Goal: Task Accomplishment & Management: Complete application form

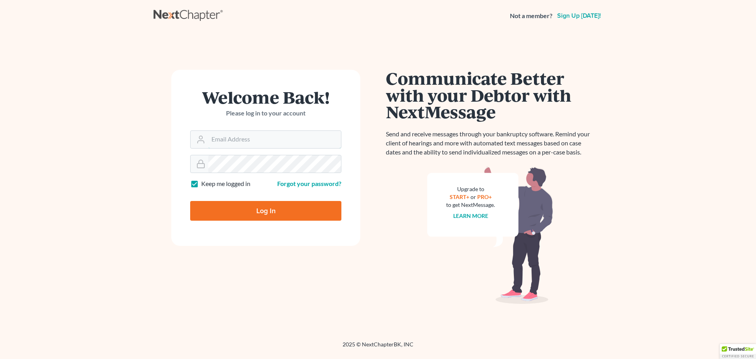
type input "[EMAIL_ADDRESS][DOMAIN_NAME]"
click at [263, 200] on div "Log In" at bounding box center [265, 208] width 151 height 26
click at [264, 211] on input "Log In" at bounding box center [265, 211] width 151 height 20
type input "Thinking..."
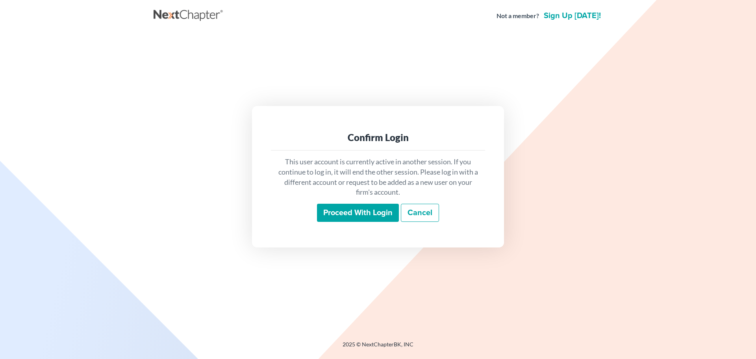
click at [349, 209] on input "Proceed with login" at bounding box center [358, 213] width 82 height 18
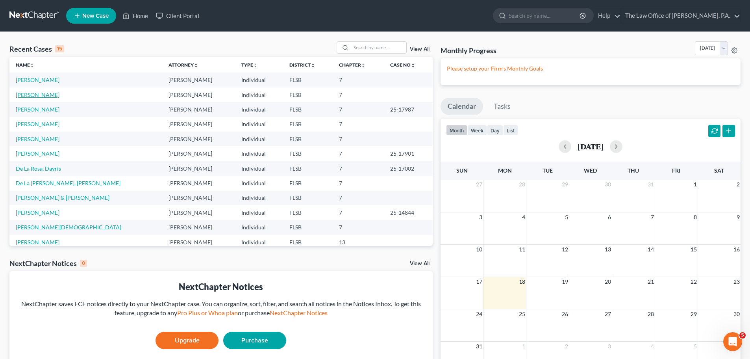
click at [31, 97] on link "Morales, Gema" at bounding box center [38, 94] width 44 height 7
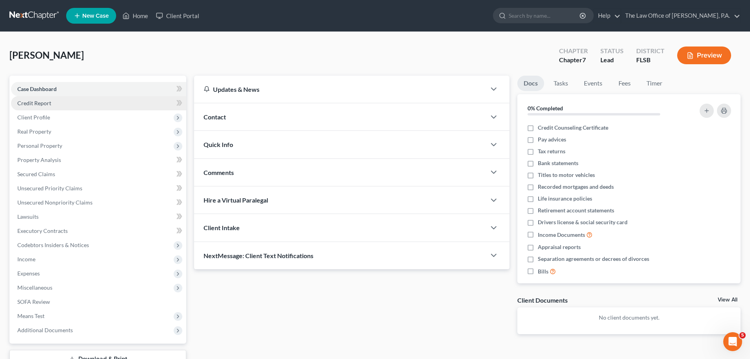
click at [56, 104] on link "Credit Report" at bounding box center [98, 103] width 175 height 14
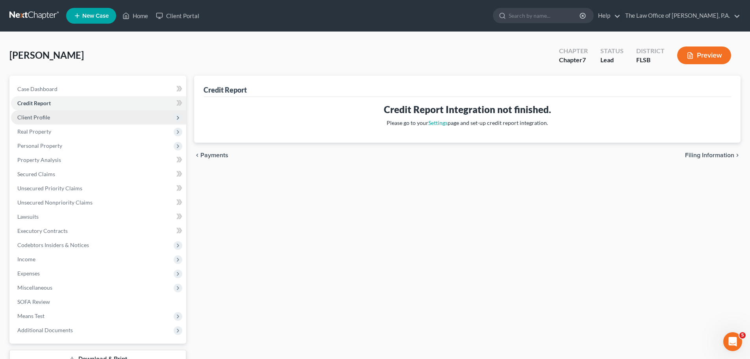
click at [53, 117] on span "Client Profile" at bounding box center [98, 117] width 175 height 14
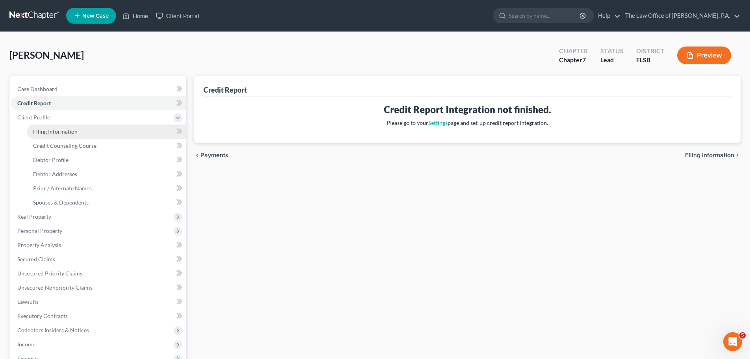
click at [53, 130] on span "Filing Information" at bounding box center [55, 131] width 45 height 7
select select "1"
select select "0"
select select "9"
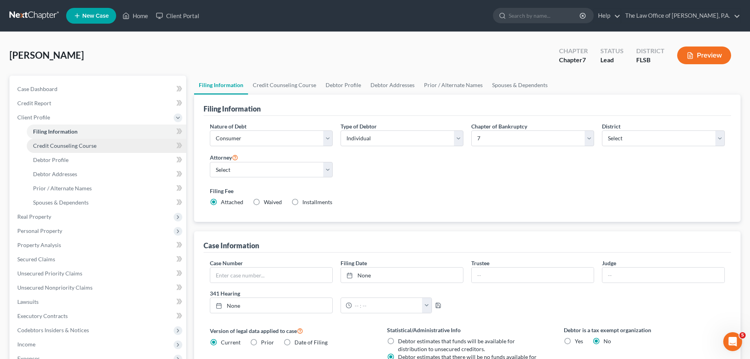
click at [109, 147] on link "Credit Counseling Course" at bounding box center [106, 146] width 159 height 14
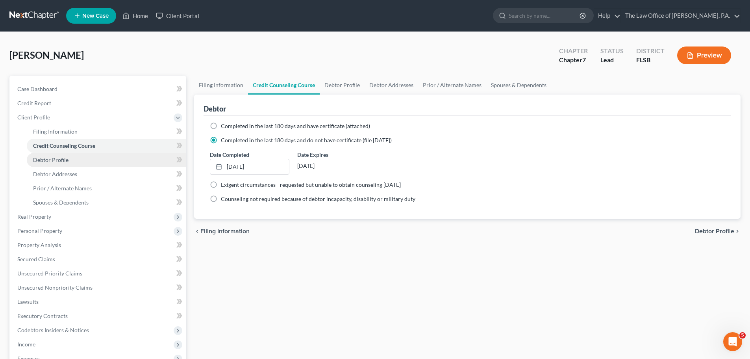
click at [100, 163] on link "Debtor Profile" at bounding box center [106, 160] width 159 height 14
select select "0"
select select "1"
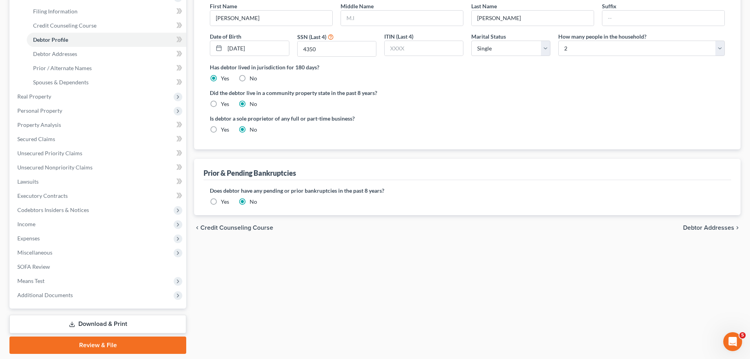
scroll to position [27, 0]
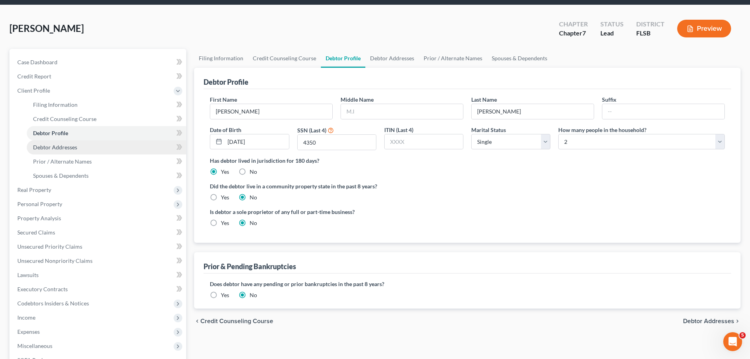
click at [42, 148] on span "Debtor Addresses" at bounding box center [55, 147] width 44 height 7
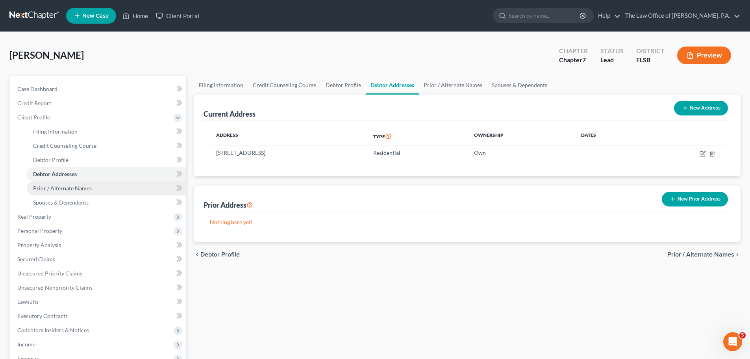
click at [55, 187] on span "Prior / Alternate Names" at bounding box center [62, 188] width 59 height 7
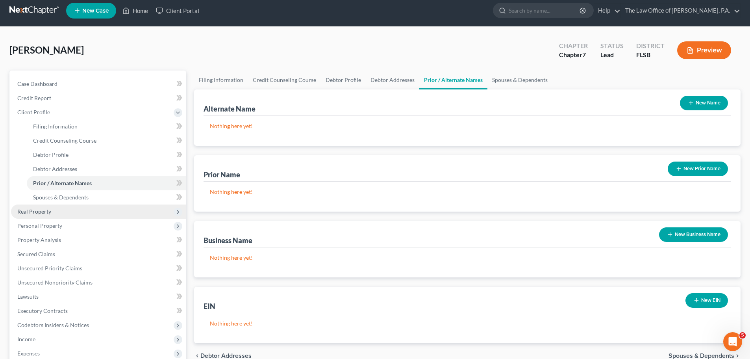
scroll to position [39, 0]
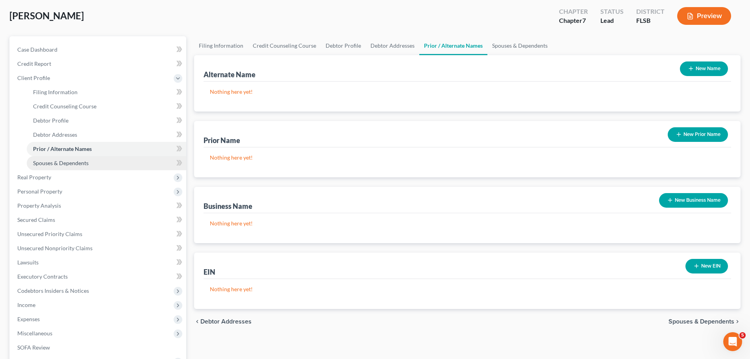
click at [68, 167] on link "Spouses & Dependents" at bounding box center [106, 163] width 159 height 14
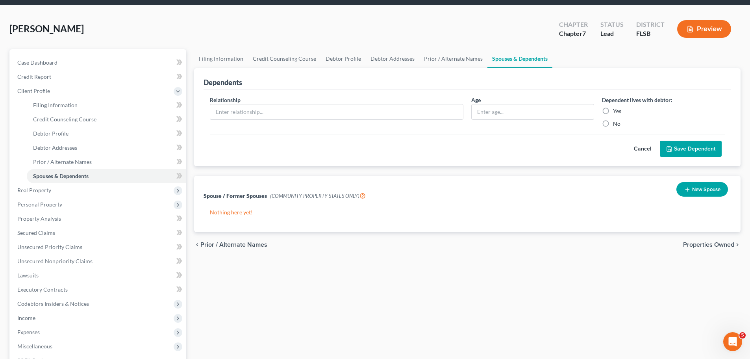
scroll to position [79, 0]
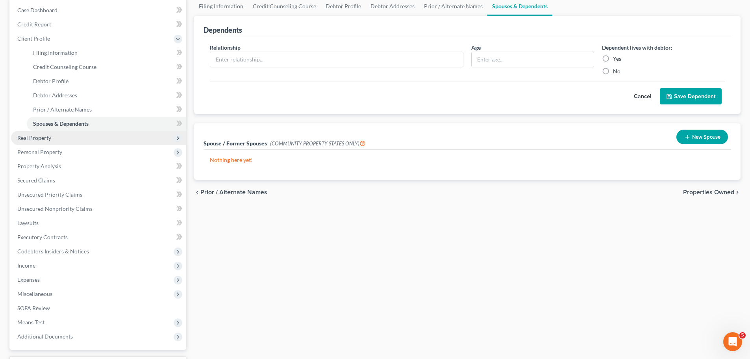
click at [46, 137] on span "Real Property" at bounding box center [34, 137] width 34 height 7
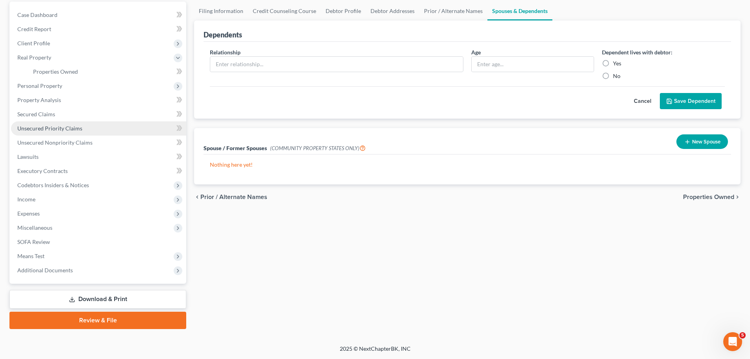
scroll to position [74, 0]
click at [64, 72] on span "Properties Owned" at bounding box center [55, 71] width 45 height 7
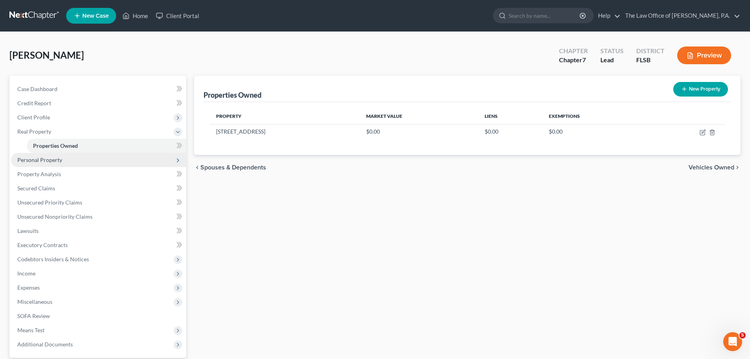
click at [56, 160] on span "Personal Property" at bounding box center [39, 159] width 45 height 7
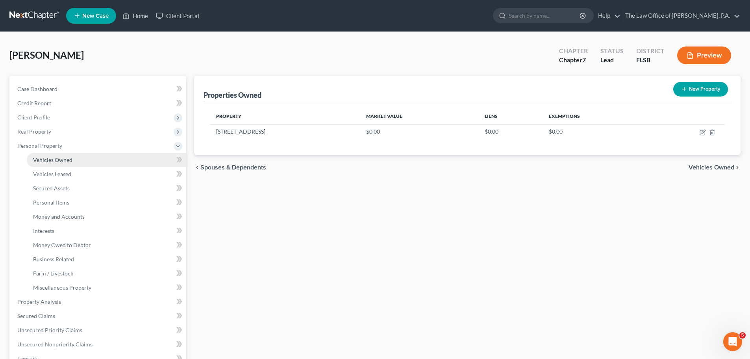
click at [61, 158] on span "Vehicles Owned" at bounding box center [52, 159] width 39 height 7
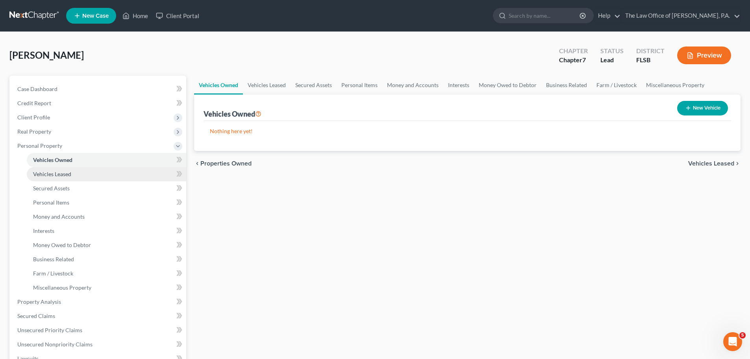
click at [60, 174] on span "Vehicles Leased" at bounding box center [52, 174] width 38 height 7
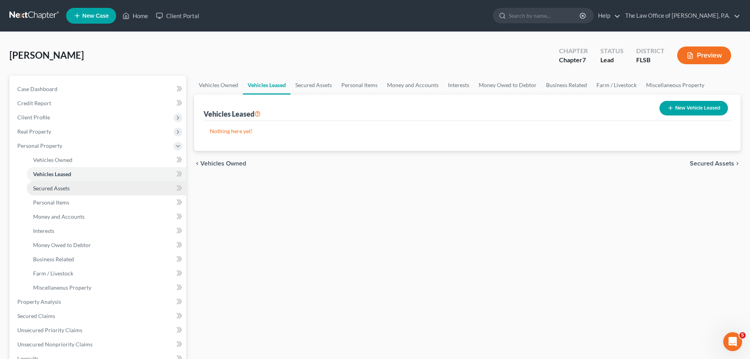
click at [60, 186] on span "Secured Assets" at bounding box center [51, 188] width 37 height 7
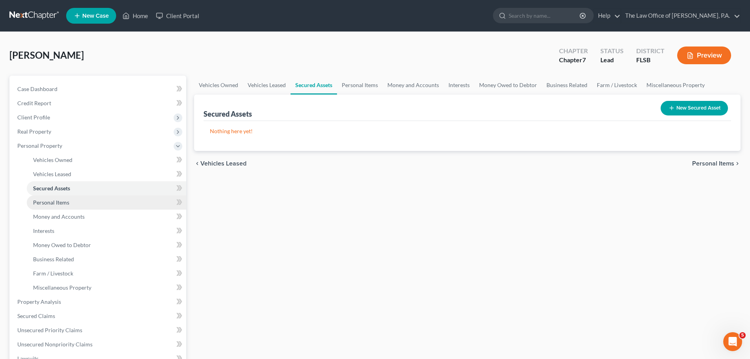
click at [62, 205] on span "Personal Items" at bounding box center [51, 202] width 36 height 7
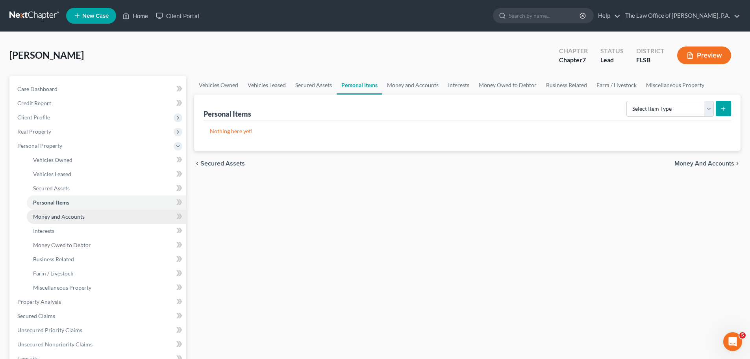
click at [63, 216] on span "Money and Accounts" at bounding box center [59, 216] width 52 height 7
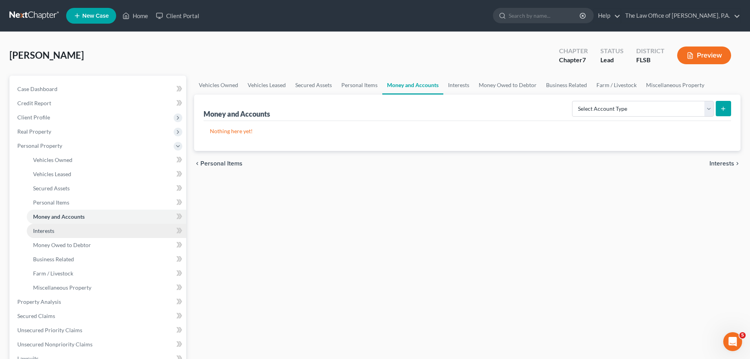
click at [46, 229] on span "Interests" at bounding box center [43, 230] width 21 height 7
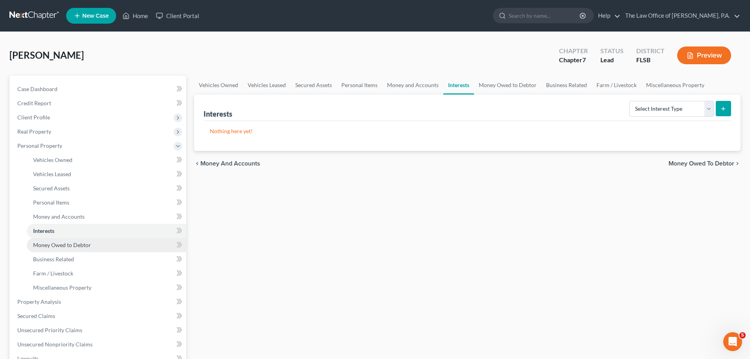
click at [45, 246] on span "Money Owed to Debtor" at bounding box center [62, 244] width 58 height 7
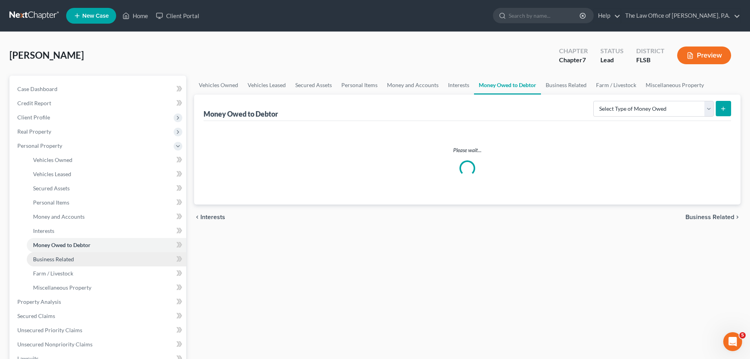
click at [46, 257] on span "Business Related" at bounding box center [53, 259] width 41 height 7
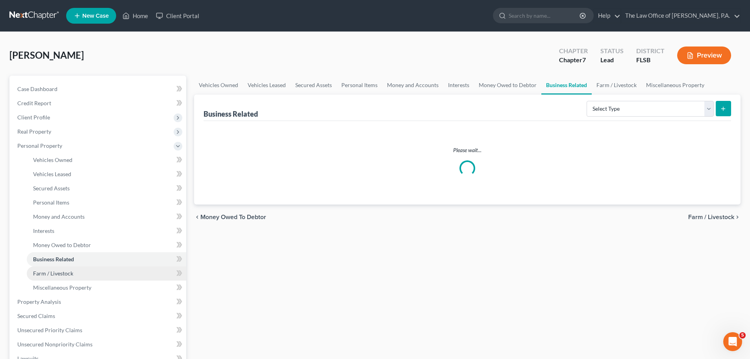
click at [48, 273] on span "Farm / Livestock" at bounding box center [53, 273] width 40 height 7
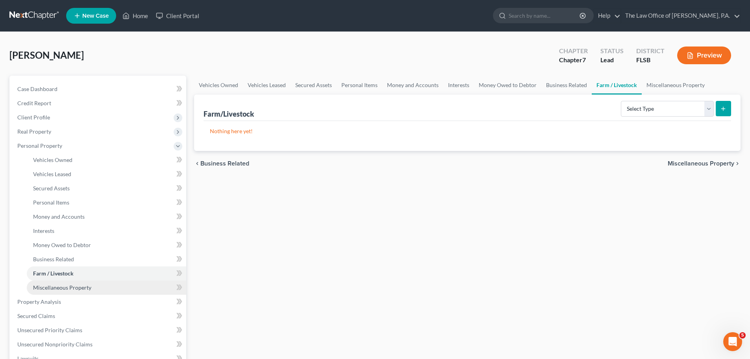
click at [50, 290] on span "Miscellaneous Property" at bounding box center [62, 287] width 58 height 7
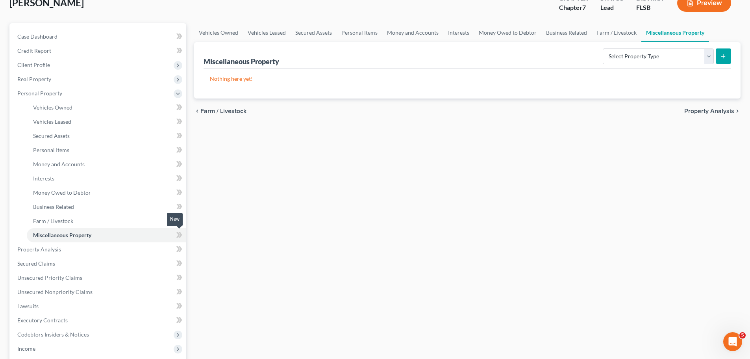
scroll to position [118, 0]
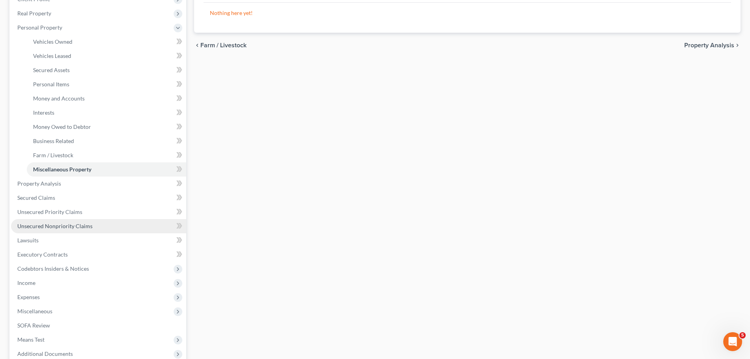
click at [53, 230] on link "Unsecured Nonpriority Claims" at bounding box center [98, 226] width 175 height 14
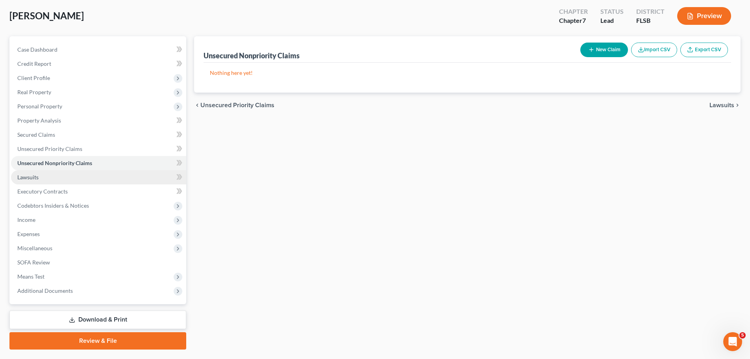
click at [38, 181] on link "Lawsuits" at bounding box center [98, 177] width 175 height 14
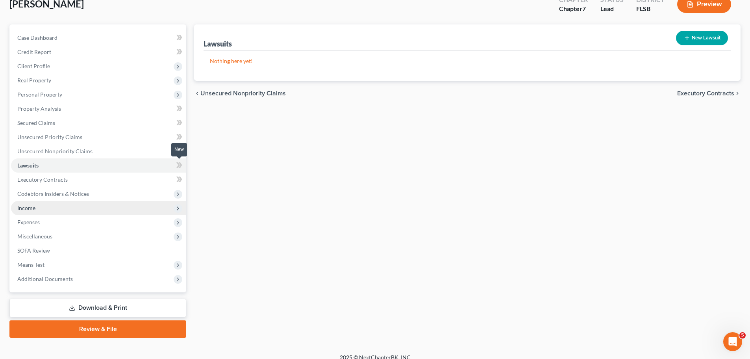
scroll to position [60, 0]
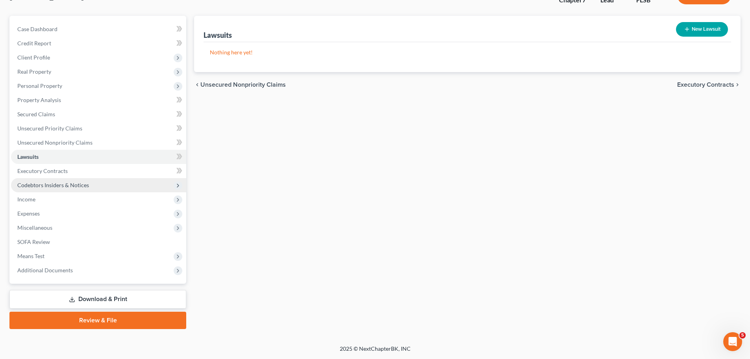
click at [42, 184] on span "Codebtors Insiders & Notices" at bounding box center [53, 185] width 72 height 7
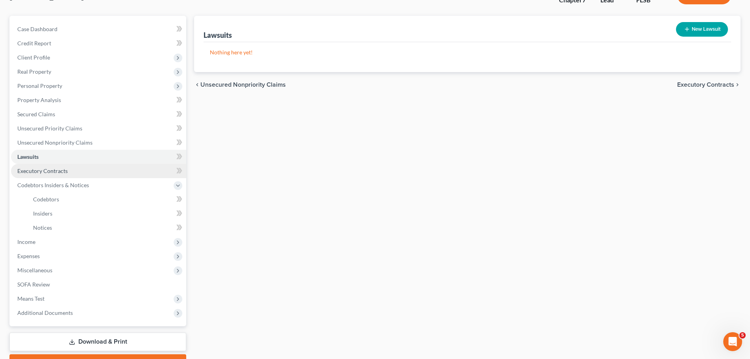
click at [43, 171] on span "Executory Contracts" at bounding box center [42, 170] width 50 height 7
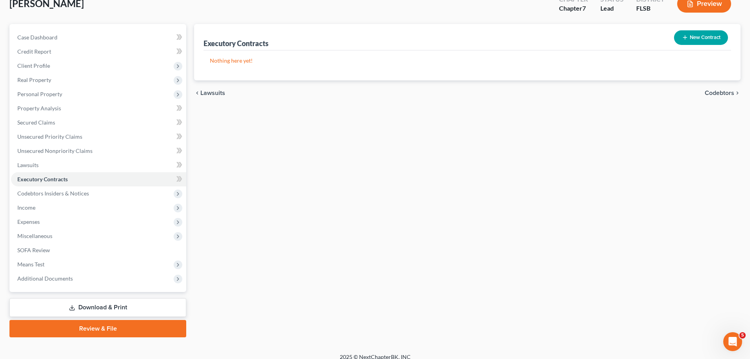
scroll to position [60, 0]
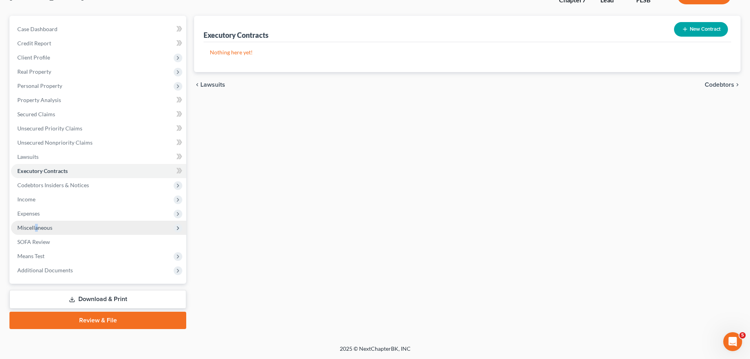
click at [36, 228] on span "Miscellaneous" at bounding box center [34, 227] width 35 height 7
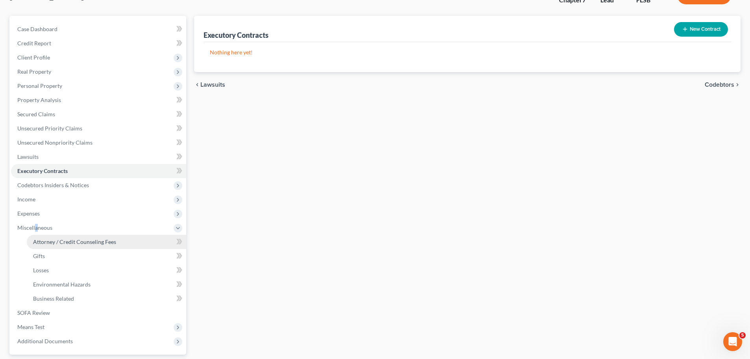
click at [45, 243] on span "Attorney / Credit Counseling Fees" at bounding box center [74, 241] width 83 height 7
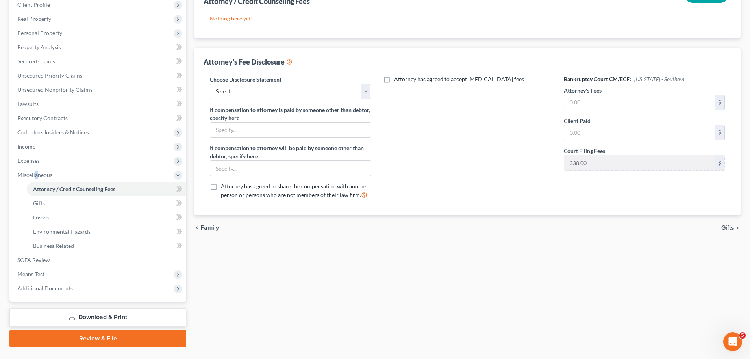
scroll to position [131, 0]
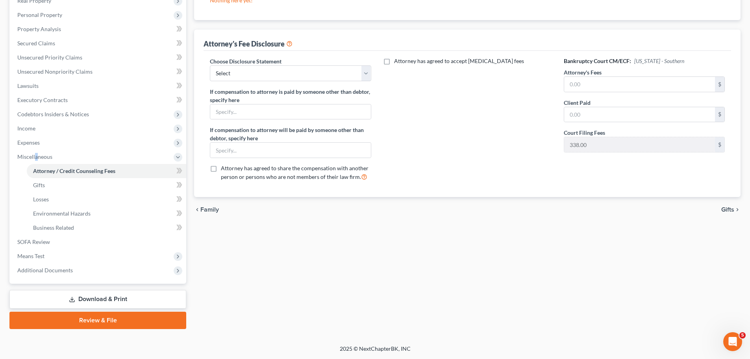
click at [117, 323] on link "Review & File" at bounding box center [97, 320] width 177 height 17
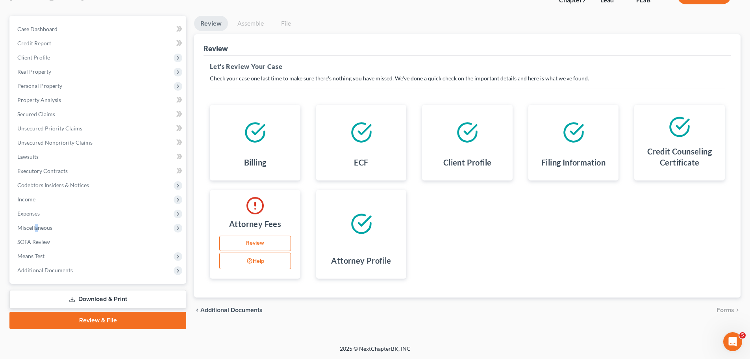
click at [274, 241] on link "Review" at bounding box center [255, 243] width 72 height 16
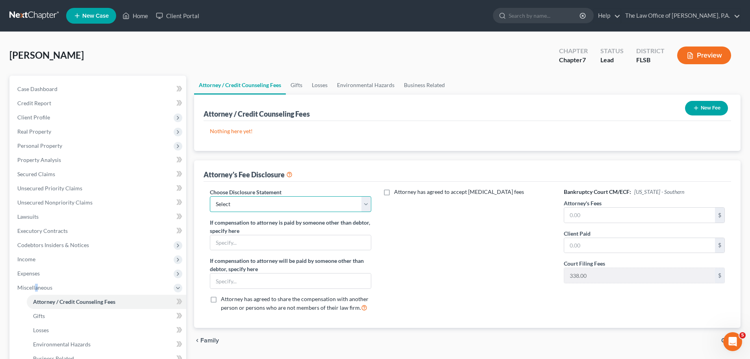
click at [284, 200] on select "Select Bankruptcy Fee" at bounding box center [290, 204] width 161 height 16
select select "0"
click at [210, 196] on select "Select Bankruptcy Fee" at bounding box center [290, 204] width 161 height 16
drag, startPoint x: 478, startPoint y: 254, endPoint x: 536, endPoint y: 215, distance: 69.2
click at [478, 254] on div "Attorney has agreed to accept retainer fees" at bounding box center [467, 253] width 177 height 130
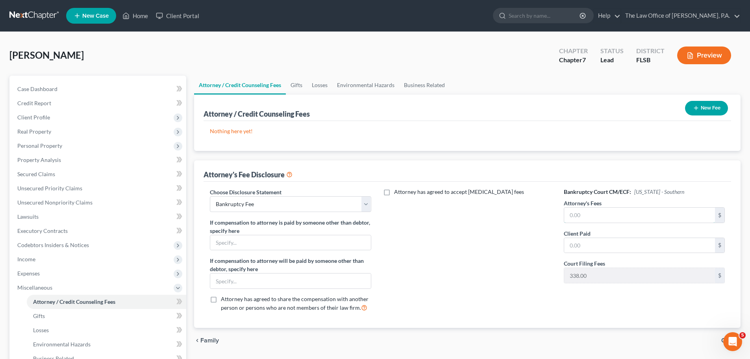
drag, startPoint x: 608, startPoint y: 211, endPoint x: 506, endPoint y: 187, distance: 105.2
click at [480, 217] on div "Choose Disclosure Statement Select Bankruptcy Fee If compensation to attorney i…" at bounding box center [467, 253] width 531 height 130
type input "338"
click at [503, 250] on div "Attorney has agreed to accept retainer fees" at bounding box center [467, 253] width 177 height 130
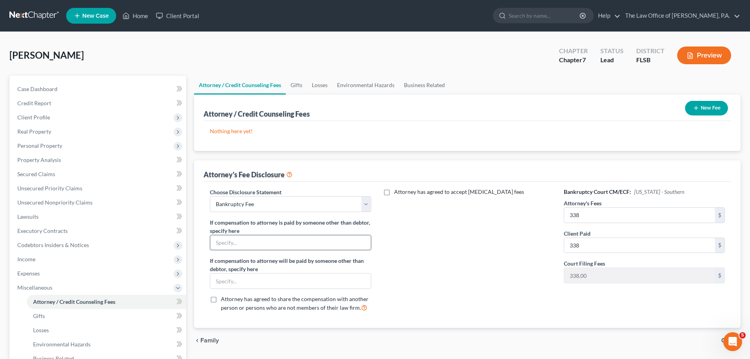
drag, startPoint x: 295, startPoint y: 247, endPoint x: 304, endPoint y: 242, distance: 10.2
click at [295, 247] on input "text" at bounding box center [290, 242] width 160 height 15
type input "MetLife Legal Plans are responsible for compensation to attorney"
click at [457, 266] on div "Attorney has agreed to accept retainer fees" at bounding box center [467, 253] width 177 height 130
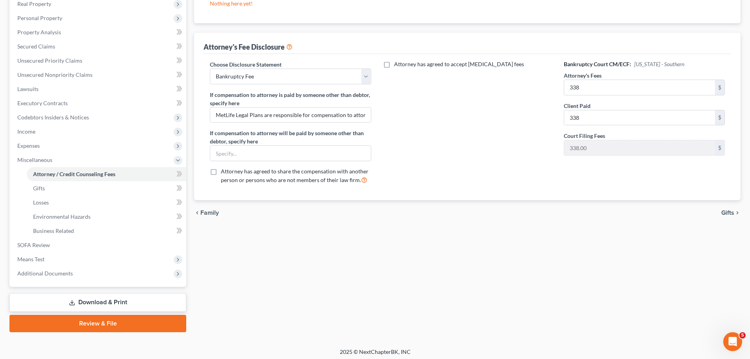
scroll to position [131, 0]
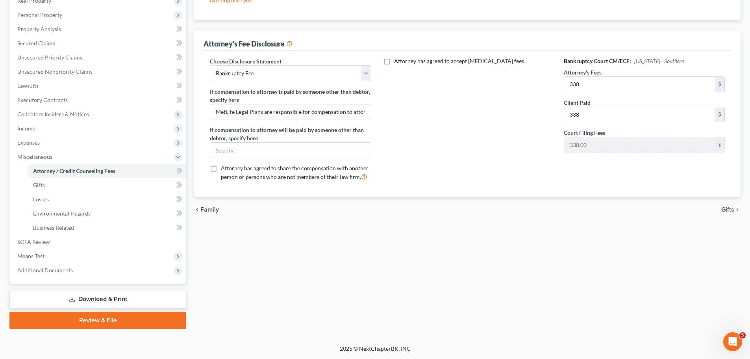
click at [115, 323] on link "Review & File" at bounding box center [97, 320] width 177 height 17
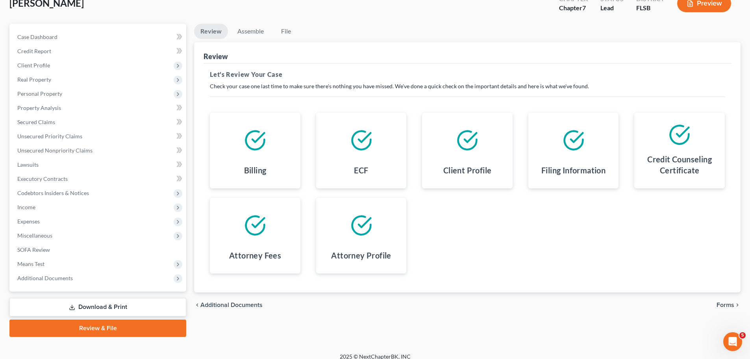
scroll to position [60, 0]
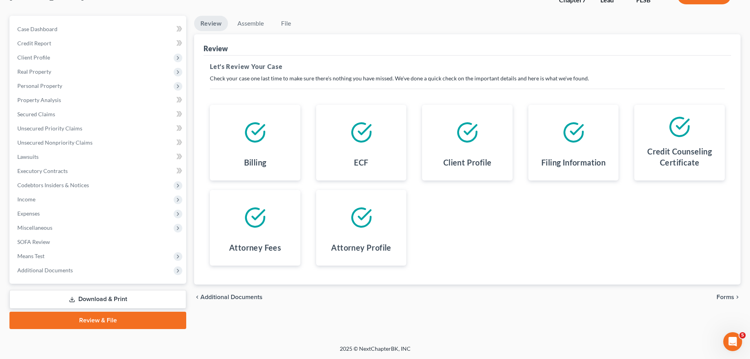
click at [723, 297] on span "Forms" at bounding box center [726, 297] width 18 height 6
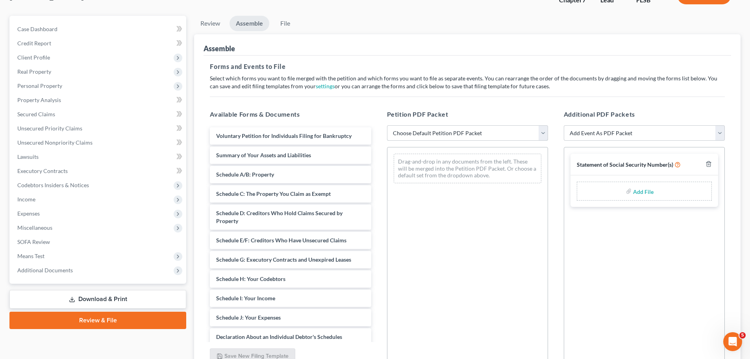
click at [427, 134] on select "Choose Default Petition PDF Packet Emergency Filing (Voluntary Petition and Cre…" at bounding box center [467, 133] width 161 height 16
select select "0"
click at [387, 125] on select "Choose Default Petition PDF Packet Emergency Filing (Voluntary Petition and Cre…" at bounding box center [467, 133] width 161 height 16
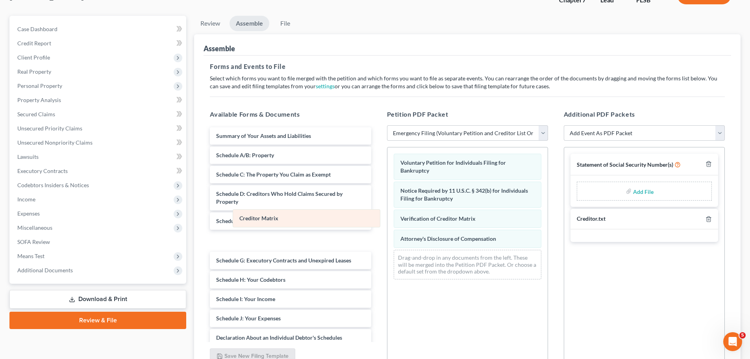
drag, startPoint x: 450, startPoint y: 221, endPoint x: 289, endPoint y: 221, distance: 161.1
click at [388, 221] on div "Creditor Matrix Voluntary Petition for Individuals Filing for Bankruptcy Notice…" at bounding box center [468, 216] width 160 height 138
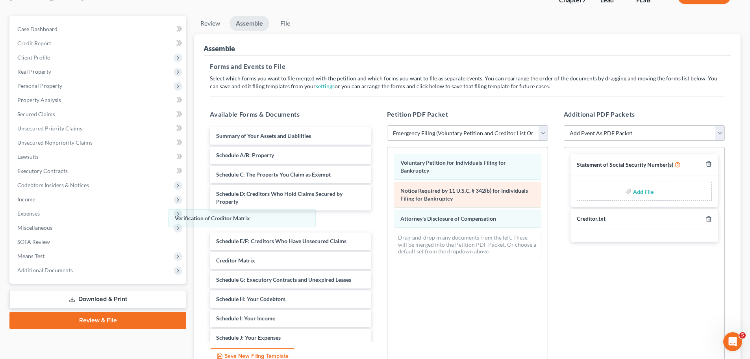
drag, startPoint x: 482, startPoint y: 220, endPoint x: 445, endPoint y: 192, distance: 45.5
click at [388, 219] on div "Verification of Creditor Matrix Voluntary Petition for Individuals Filing for B…" at bounding box center [468, 206] width 160 height 118
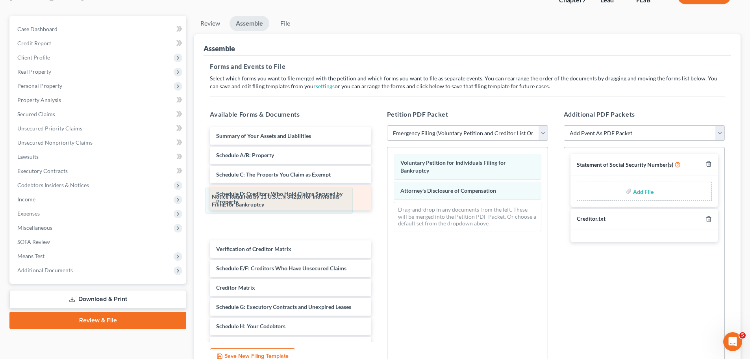
drag, startPoint x: 485, startPoint y: 193, endPoint x: 295, endPoint y: 199, distance: 190.3
click at [388, 199] on div "Notice Required by 11 U.S.C. § 342(b) for Individuals Filing for Bankruptcy Vol…" at bounding box center [468, 192] width 160 height 90
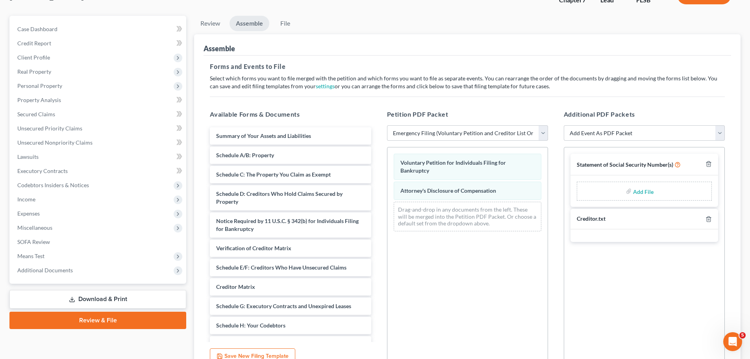
click at [645, 190] on input "file" at bounding box center [642, 191] width 19 height 14
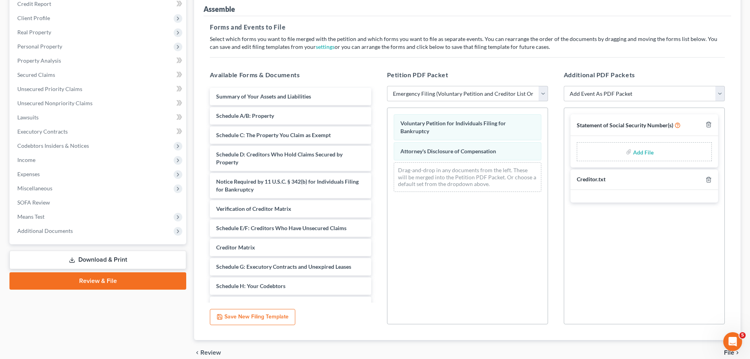
click at [109, 257] on link "Download & Print" at bounding box center [97, 259] width 177 height 19
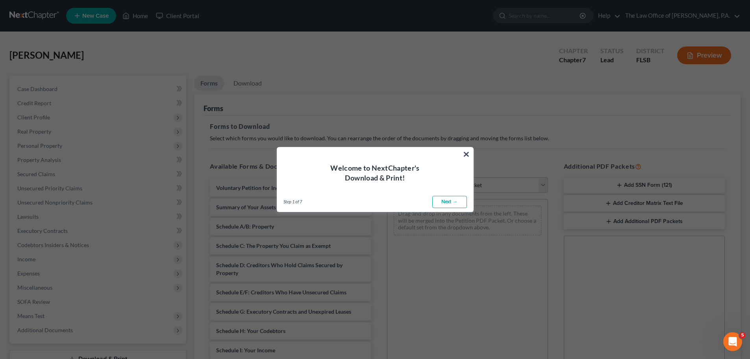
click at [441, 206] on link "Next →" at bounding box center [449, 202] width 35 height 13
select select "0"
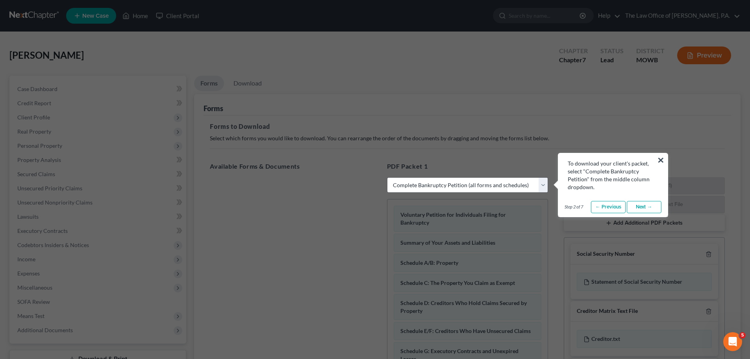
click at [645, 204] on link "Next →" at bounding box center [644, 207] width 35 height 13
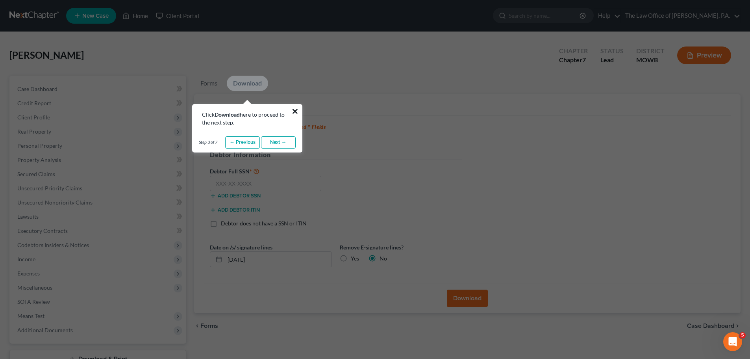
click at [295, 108] on button "×" at bounding box center [294, 111] width 7 height 13
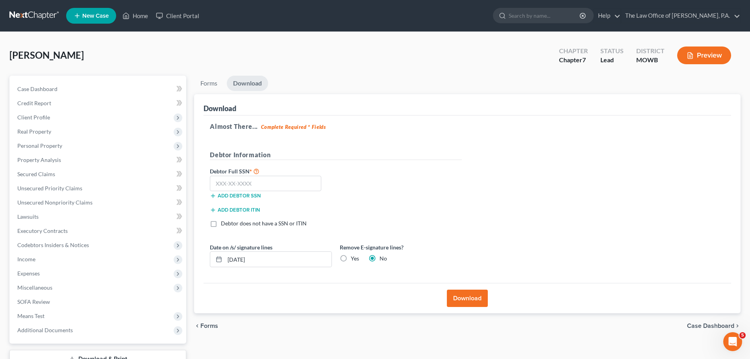
drag, startPoint x: 534, startPoint y: 207, endPoint x: 436, endPoint y: 201, distance: 97.8
click at [534, 207] on div "Almost There... Complete Required * Fields Debtor Information Debtor Full SSN *…" at bounding box center [468, 199] width 528 height 168
click at [223, 184] on input "text" at bounding box center [265, 184] width 111 height 16
drag, startPoint x: 484, startPoint y: 139, endPoint x: 367, endPoint y: 149, distance: 117.3
click at [484, 139] on div "Almost There... Complete Required * Fields Debtor Information Debtor Full SSN *…" at bounding box center [468, 199] width 528 height 168
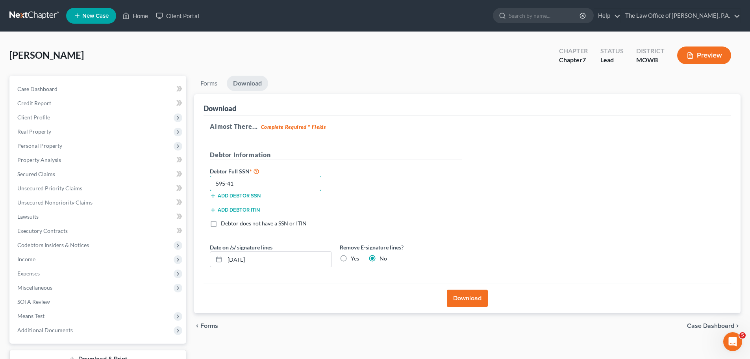
click at [267, 188] on input "595-41" at bounding box center [265, 184] width 111 height 16
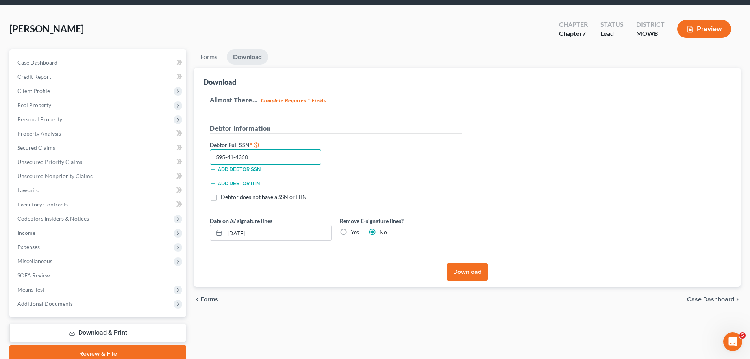
scroll to position [60, 0]
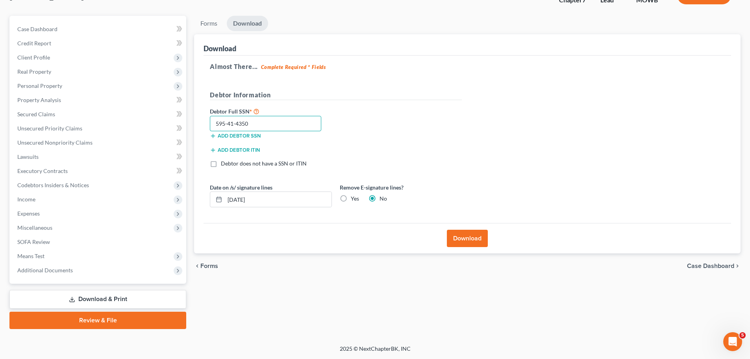
type input "595-41-4350"
click at [461, 239] on button "Download" at bounding box center [467, 238] width 41 height 17
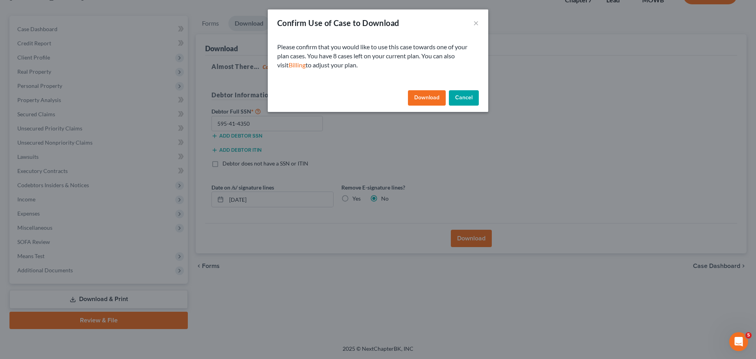
click at [432, 102] on button "Download" at bounding box center [427, 98] width 38 height 16
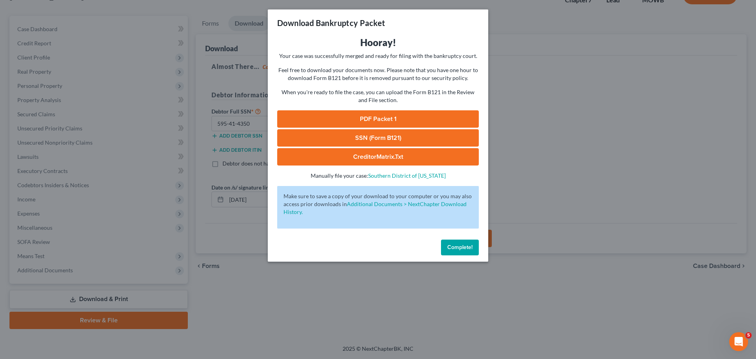
click at [409, 139] on link "SSN (Form B121)" at bounding box center [378, 137] width 202 height 17
click at [471, 254] on button "Complete!" at bounding box center [460, 247] width 38 height 16
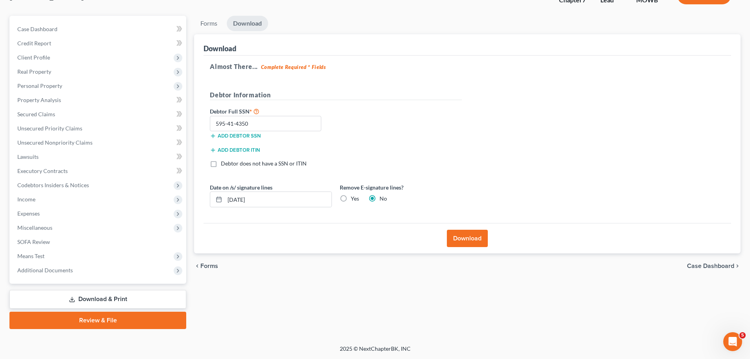
click at [98, 315] on link "Review & File" at bounding box center [97, 320] width 177 height 17
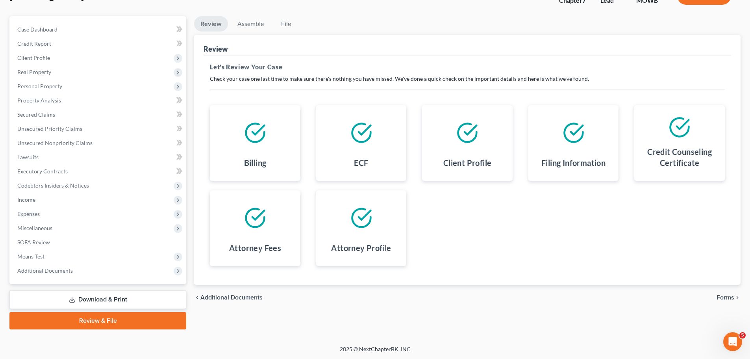
scroll to position [60, 0]
click at [729, 299] on span "Forms" at bounding box center [726, 297] width 18 height 6
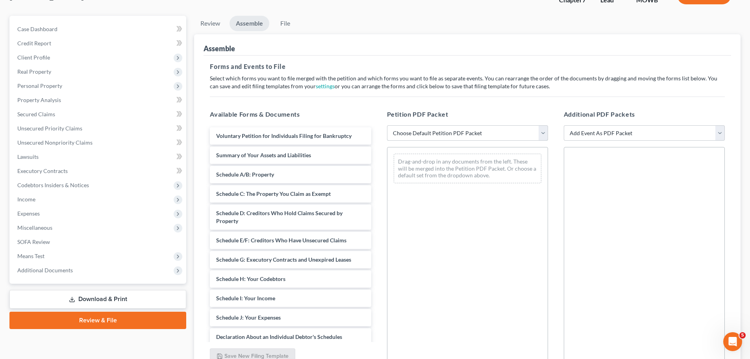
drag, startPoint x: 477, startPoint y: 134, endPoint x: 475, endPoint y: 139, distance: 5.6
click at [477, 134] on select "Choose Default Petition PDF Packet Emergency Filing (Voluntary Petition and Cre…" at bounding box center [467, 133] width 161 height 16
select select "0"
click at [387, 125] on select "Choose Default Petition PDF Packet Emergency Filing (Voluntary Petition and Cre…" at bounding box center [467, 133] width 161 height 16
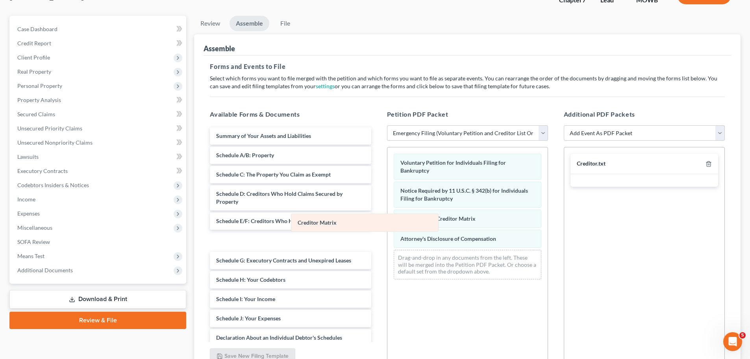
drag, startPoint x: 421, startPoint y: 219, endPoint x: 272, endPoint y: 222, distance: 148.9
click at [388, 223] on div "Creditor Matrix Voluntary Petition for Individuals Filing for Bankruptcy Notice…" at bounding box center [468, 216] width 160 height 138
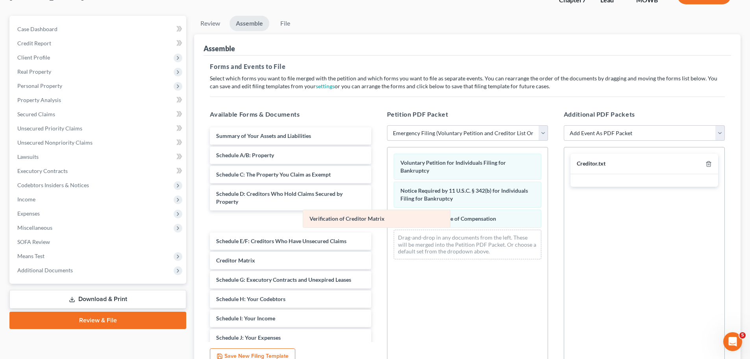
drag, startPoint x: 444, startPoint y: 218, endPoint x: 316, endPoint y: 213, distance: 128.1
click at [388, 213] on div "Verification of Creditor Matrix Voluntary Petition for Individuals Filing for B…" at bounding box center [468, 206] width 160 height 118
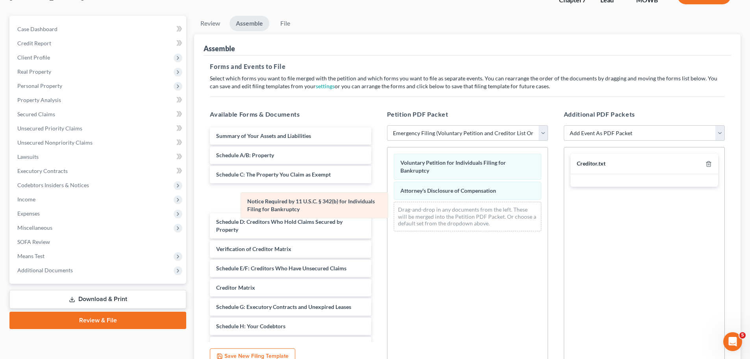
drag, startPoint x: 510, startPoint y: 185, endPoint x: 315, endPoint y: 195, distance: 194.8
click at [388, 195] on div "Notice Required by 11 U.S.C. § 342(b) for Individuals Filing for Bankruptcy Vol…" at bounding box center [468, 192] width 160 height 90
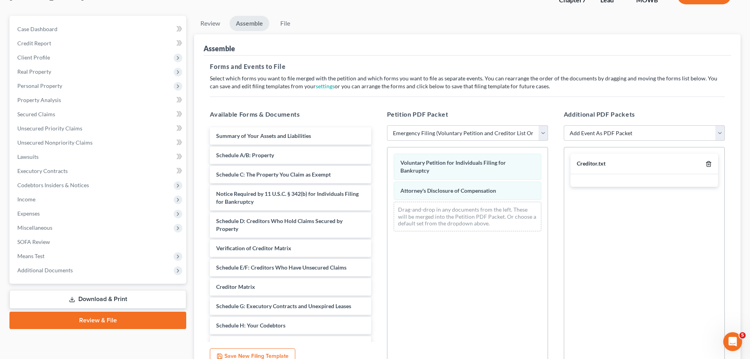
click at [709, 162] on polyline "button" at bounding box center [708, 162] width 5 height 0
click at [636, 135] on select "Add Event As PDF Packet Affidavit re: NO Tax Returns Amended Matrix Adding Cred…" at bounding box center [644, 133] width 161 height 16
click at [413, 258] on div "Voluntary Petition for Individuals Filing for Bankruptcy Attorney's Disclosure …" at bounding box center [467, 255] width 161 height 217
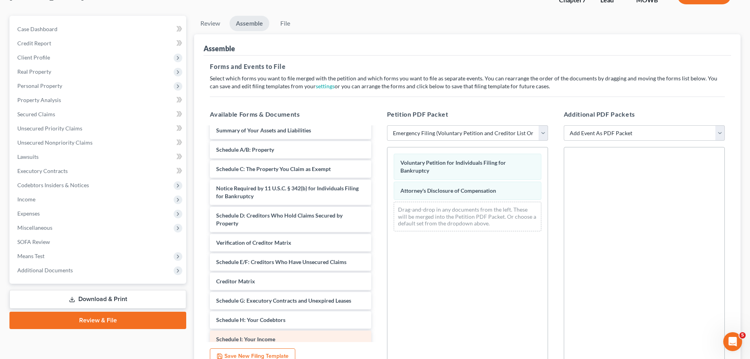
scroll to position [0, 0]
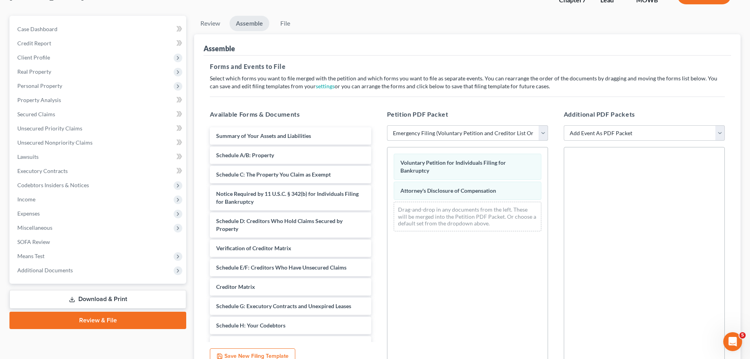
click at [488, 136] on select "Choose Default Petition PDF Packet Emergency Filing (Voluntary Petition and Cre…" at bounding box center [467, 133] width 161 height 16
click at [387, 125] on select "Choose Default Petition PDF Packet Emergency Filing (Voluntary Petition and Cre…" at bounding box center [467, 133] width 161 height 16
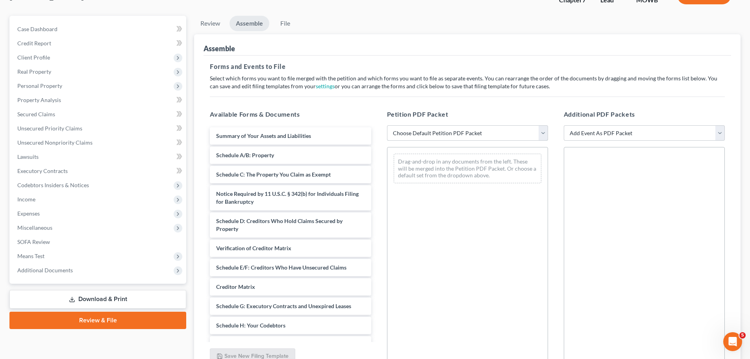
click at [483, 135] on select "Choose Default Petition PDF Packet Emergency Filing (Voluntary Petition and Cre…" at bounding box center [467, 133] width 161 height 16
click at [387, 125] on select "Choose Default Petition PDF Packet Emergency Filing (Voluntary Petition and Cre…" at bounding box center [467, 133] width 161 height 16
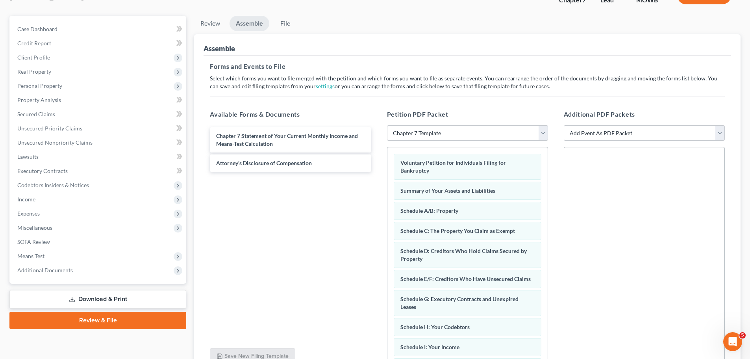
click at [482, 134] on select "Choose Default Petition PDF Packet Emergency Filing (Voluntary Petition and Cre…" at bounding box center [467, 133] width 161 height 16
select select "0"
click at [387, 125] on select "Choose Default Petition PDF Packet Emergency Filing (Voluntary Petition and Cre…" at bounding box center [467, 133] width 161 height 16
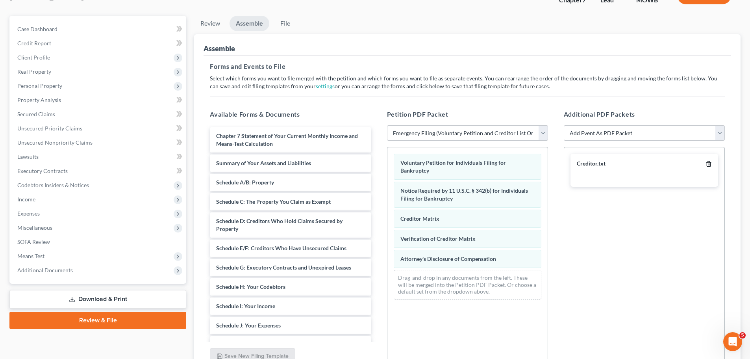
click at [708, 164] on line "button" at bounding box center [708, 165] width 0 height 2
click at [647, 134] on select "Add Event As PDF Packet Affidavit re: NO Tax Returns Amended Matrix Adding Cred…" at bounding box center [644, 133] width 161 height 16
click at [406, 320] on div "Voluntary Petition for Individuals Filing for Bankruptcy Notice Required by 11 …" at bounding box center [467, 255] width 161 height 217
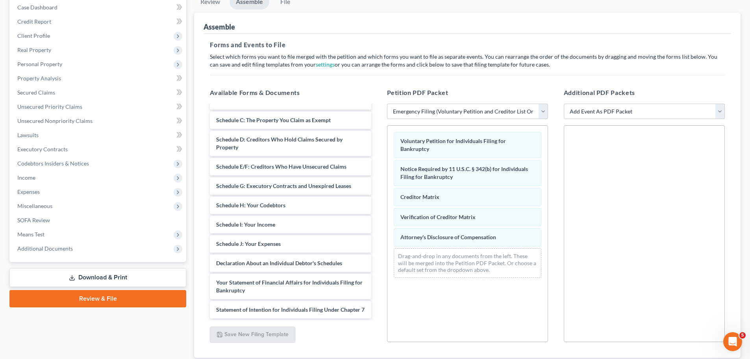
scroll to position [99, 0]
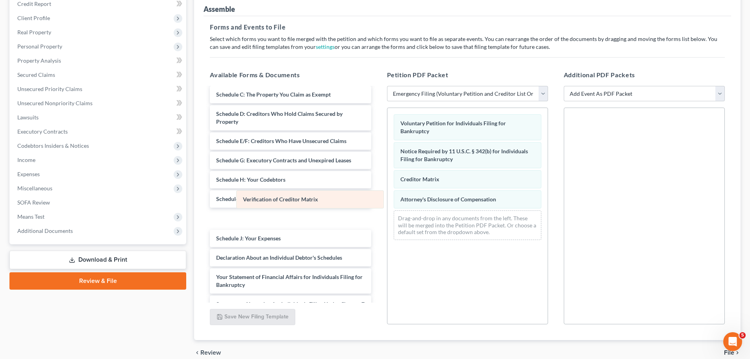
drag, startPoint x: 475, startPoint y: 200, endPoint x: 315, endPoint y: 200, distance: 159.9
click at [388, 200] on div "Verification of Creditor Matrix Voluntary Petition for Individuals Filing for B…" at bounding box center [468, 177] width 160 height 138
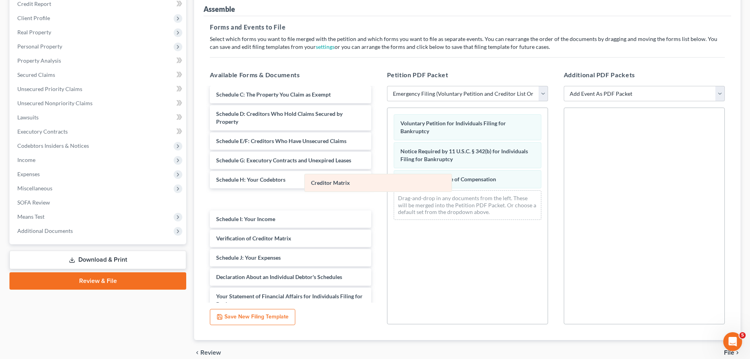
drag, startPoint x: 462, startPoint y: 180, endPoint x: 336, endPoint y: 184, distance: 126.1
click at [388, 184] on div "Creditor Matrix Voluntary Petition for Individuals Filing for Bankruptcy Notice…" at bounding box center [468, 167] width 160 height 118
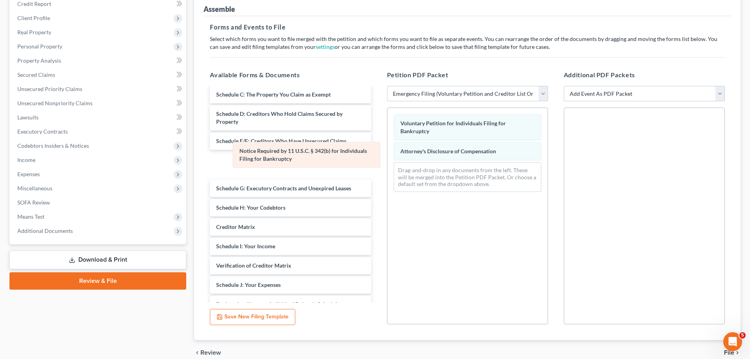
drag, startPoint x: 474, startPoint y: 158, endPoint x: 313, endPoint y: 158, distance: 161.5
click at [388, 158] on div "Notice Required by 11 U.S.C. § 342(b) for Individuals Filing for Bankruptcy Vol…" at bounding box center [468, 153] width 160 height 90
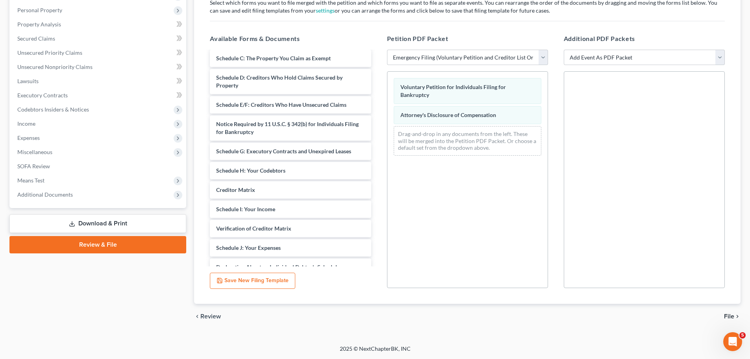
click at [728, 316] on span "File" at bounding box center [729, 316] width 10 height 6
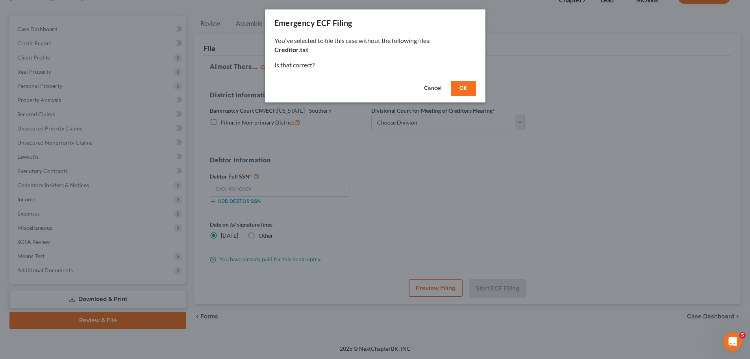
scroll to position [60, 0]
click at [469, 93] on button "OK" at bounding box center [466, 89] width 25 height 16
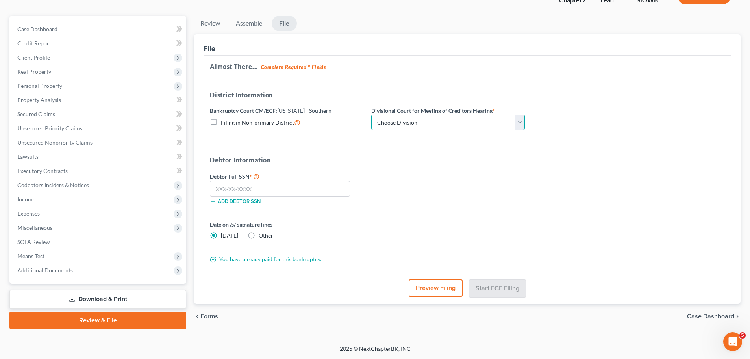
click at [466, 125] on select "Choose Division Central Southern Southwestern St. Joseph Western" at bounding box center [448, 123] width 154 height 16
select select "1"
click at [371, 115] on select "Choose Division Central Southern Southwestern St. Joseph Western" at bounding box center [448, 123] width 154 height 16
drag, startPoint x: 595, startPoint y: 244, endPoint x: 285, endPoint y: 208, distance: 312.3
click at [595, 244] on div "Almost There... Complete Required * Fields District Information Bankruptcy Cour…" at bounding box center [468, 164] width 528 height 217
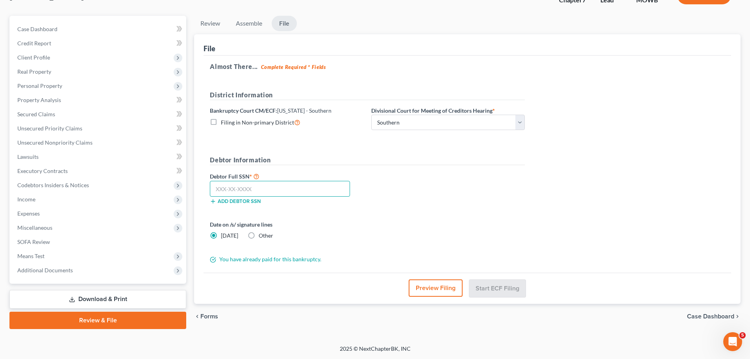
drag, startPoint x: 213, startPoint y: 187, endPoint x: 298, endPoint y: 171, distance: 86.5
click at [213, 187] on input "text" at bounding box center [280, 189] width 140 height 16
drag, startPoint x: 574, startPoint y: 219, endPoint x: 306, endPoint y: 227, distance: 267.9
click at [574, 219] on div "Almost There... Complete Required * Fields District Information Bankruptcy Cour…" at bounding box center [468, 164] width 528 height 217
click at [260, 193] on input "595-41" at bounding box center [280, 189] width 140 height 16
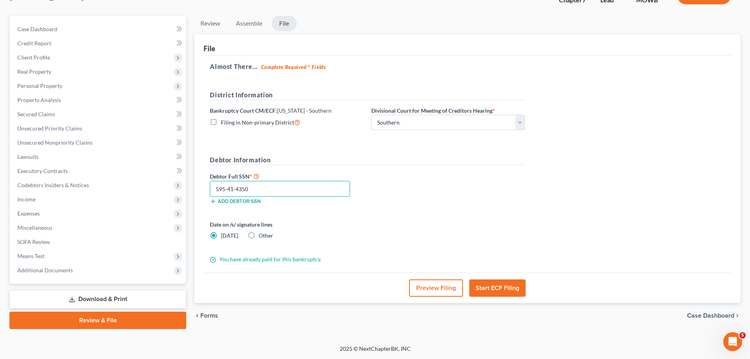
type input "595-41-4350"
click at [507, 291] on button "Start ECF Filing" at bounding box center [497, 287] width 56 height 17
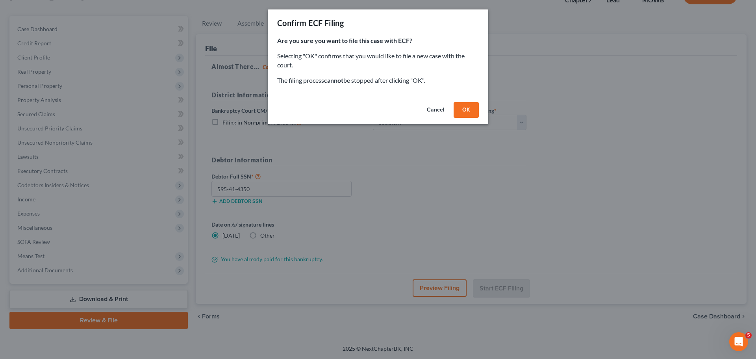
click at [465, 109] on button "OK" at bounding box center [466, 110] width 25 height 16
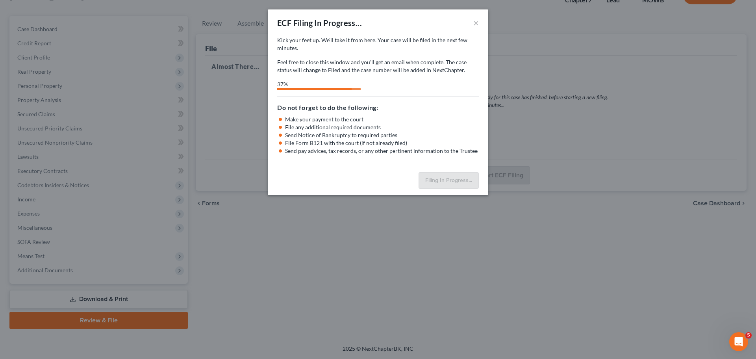
select select "1"
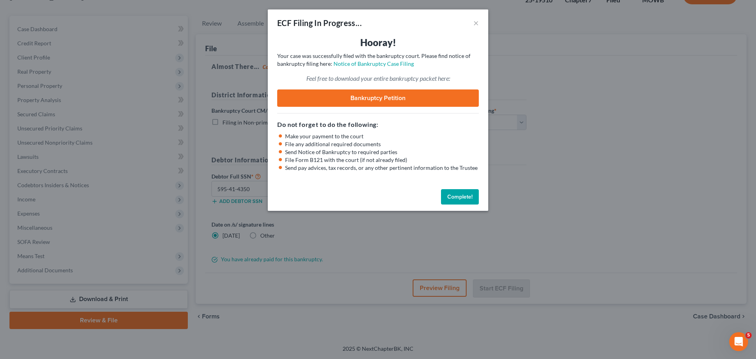
click at [476, 197] on button "Complete!" at bounding box center [460, 197] width 38 height 16
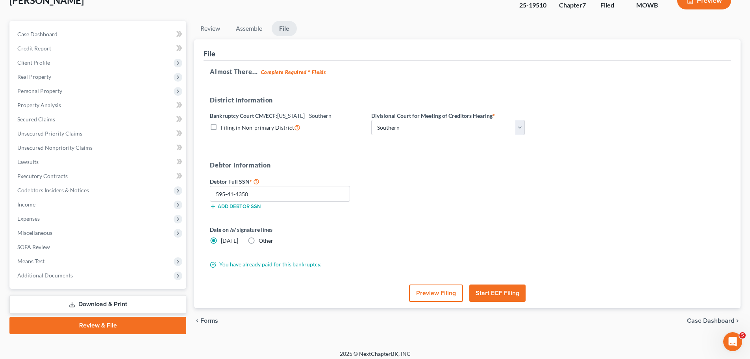
scroll to position [0, 0]
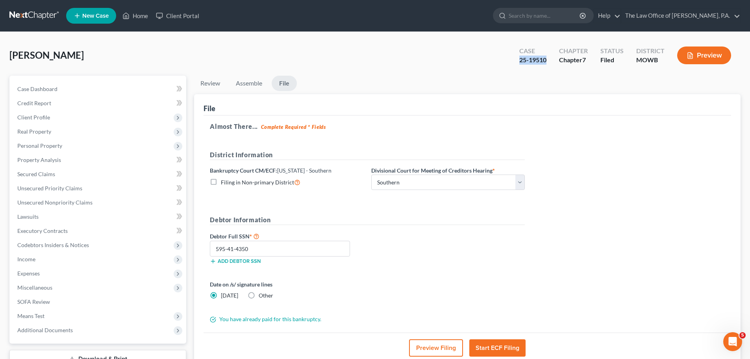
drag, startPoint x: 549, startPoint y: 60, endPoint x: 519, endPoint y: 64, distance: 31.0
click at [518, 64] on div "Case 25-19510" at bounding box center [533, 56] width 40 height 23
copy div "25-19510"
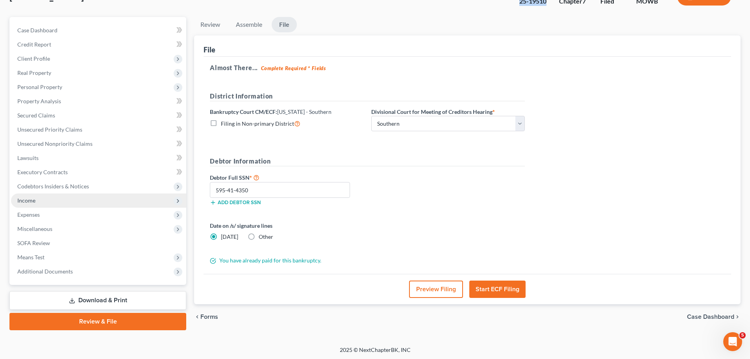
scroll to position [60, 0]
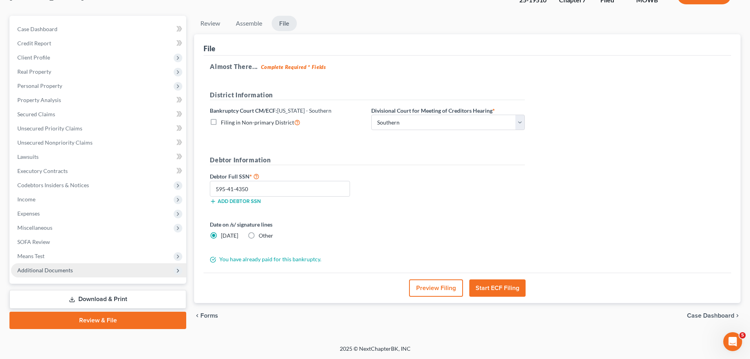
click at [60, 269] on span "Additional Documents" at bounding box center [45, 270] width 56 height 7
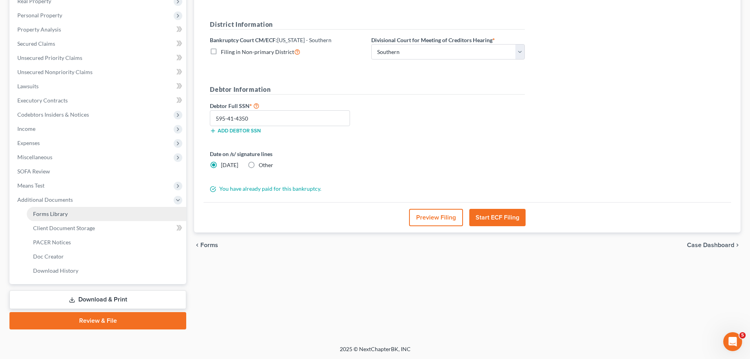
scroll to position [131, 0]
click at [63, 211] on span "Forms Library" at bounding box center [50, 213] width 35 height 7
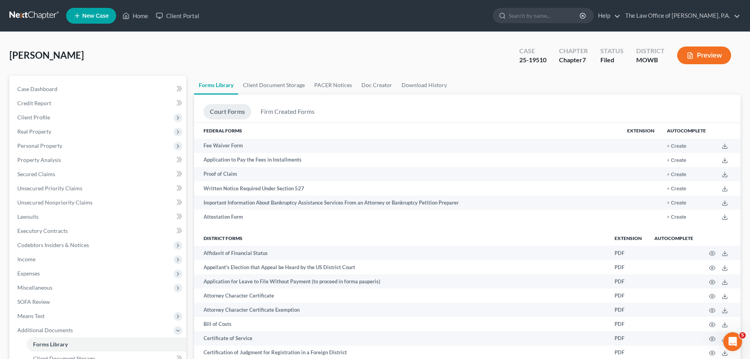
scroll to position [414, 0]
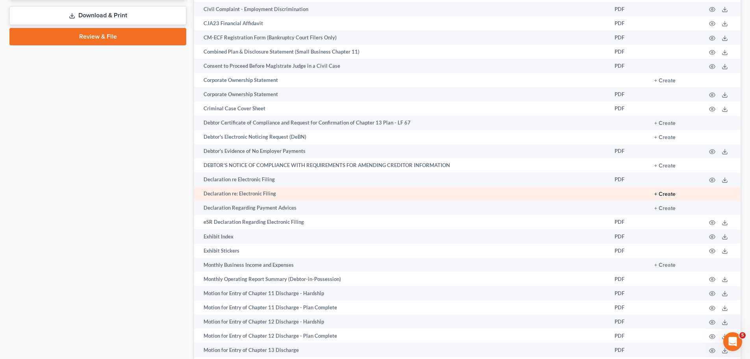
click at [660, 193] on button "+ Create" at bounding box center [665, 194] width 21 height 6
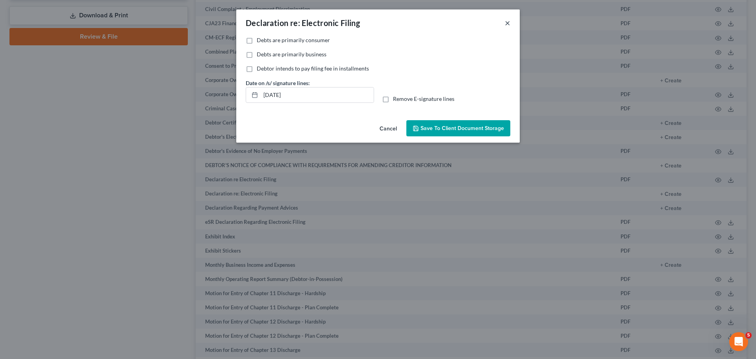
click at [509, 22] on button "×" at bounding box center [508, 22] width 6 height 9
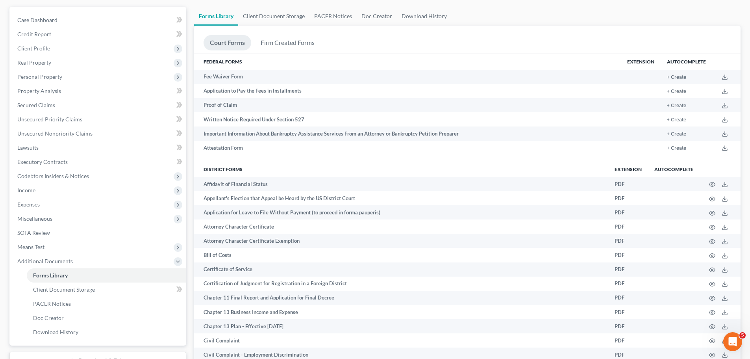
scroll to position [0, 0]
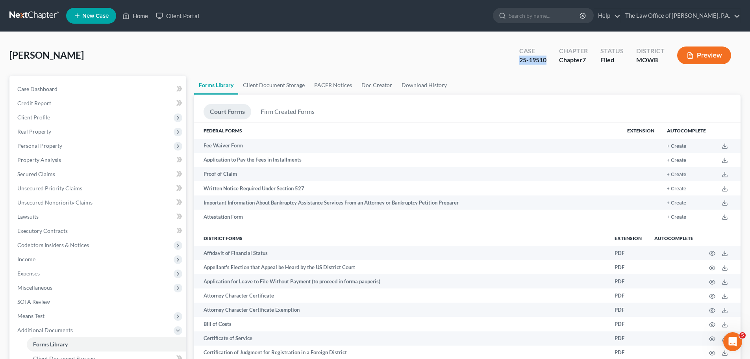
drag, startPoint x: 547, startPoint y: 59, endPoint x: 518, endPoint y: 57, distance: 28.4
click at [518, 57] on div "Case 25-19510" at bounding box center [533, 56] width 40 height 23
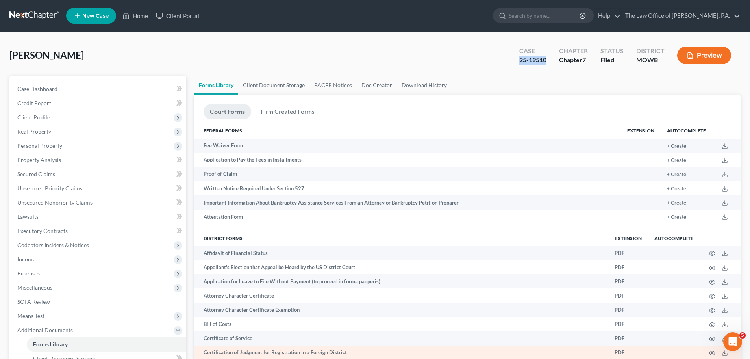
copy div "25-19510"
